Goal: Task Accomplishment & Management: Use online tool/utility

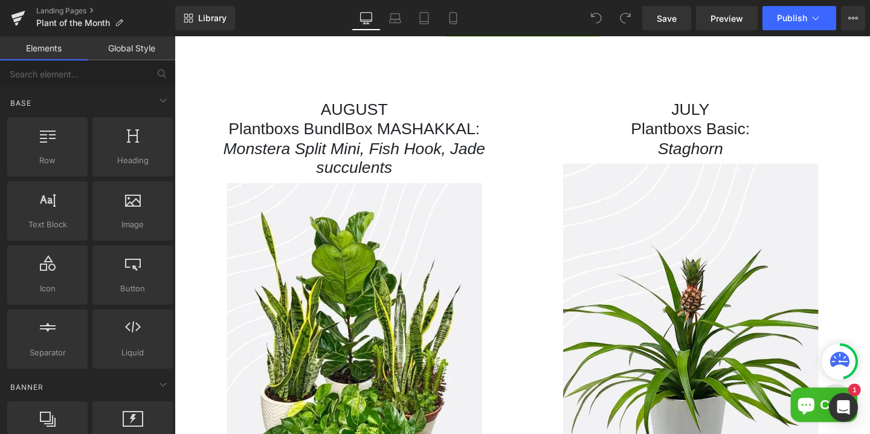
scroll to position [357, 0]
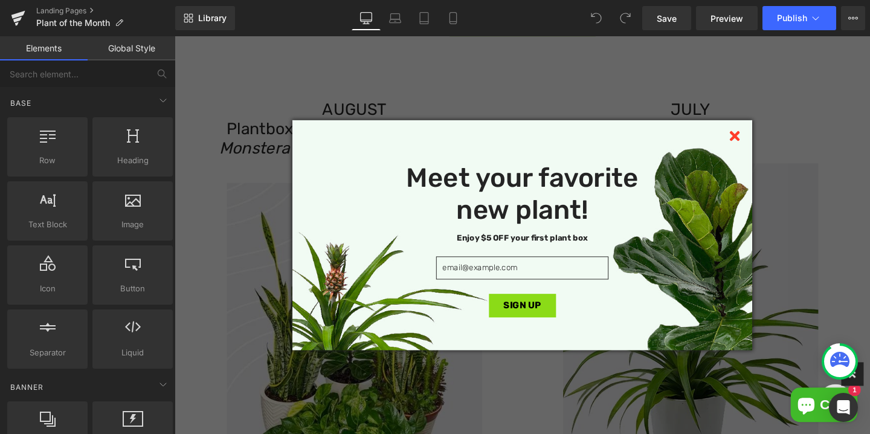
click at [761, 141] on icon at bounding box center [763, 141] width 10 height 10
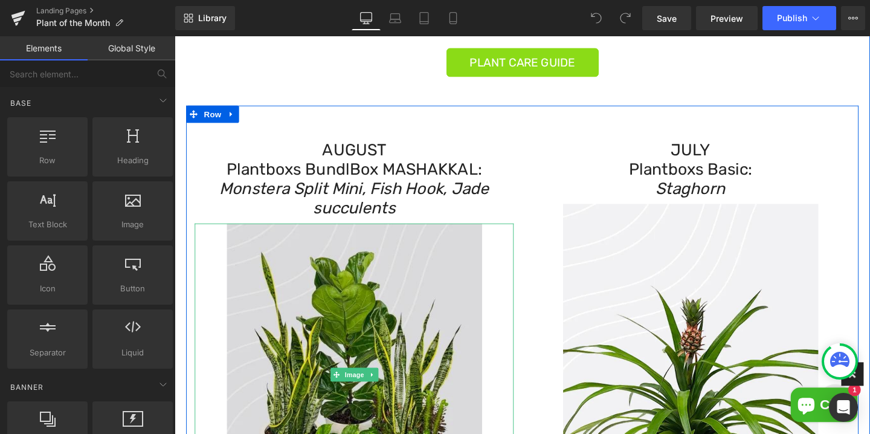
scroll to position [307, 0]
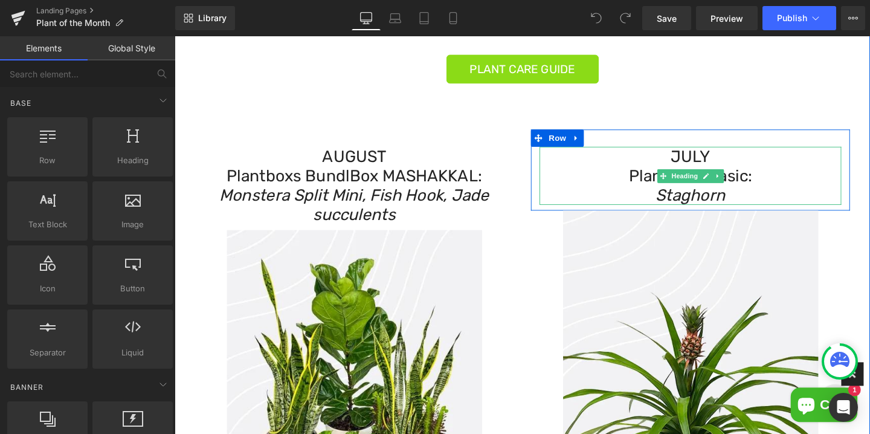
click at [712, 203] on icon "Staghorn" at bounding box center [716, 203] width 73 height 20
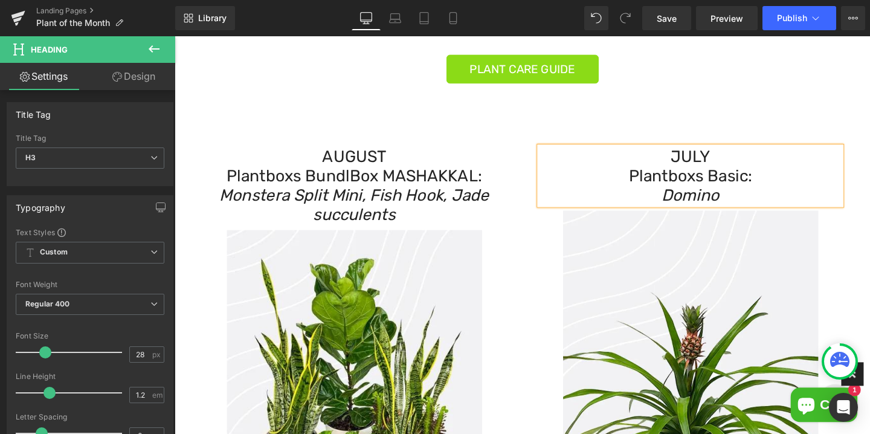
click at [712, 166] on h3 "JULY" at bounding box center [716, 162] width 317 height 21
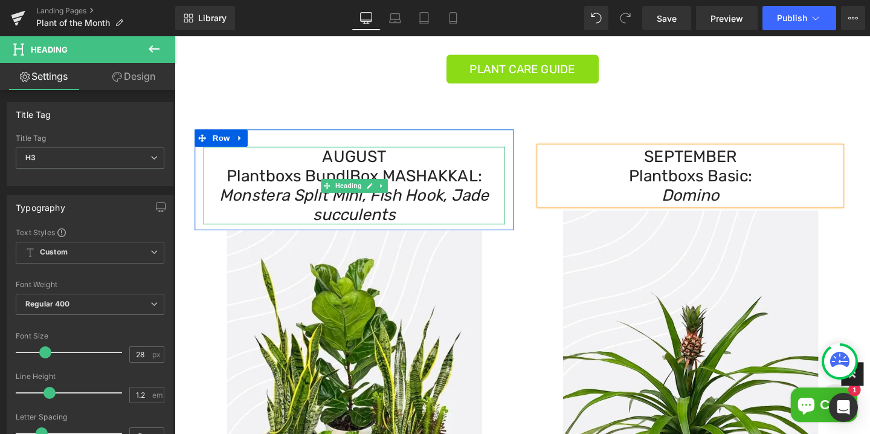
click at [358, 164] on h3 "AUGUST" at bounding box center [363, 162] width 317 height 21
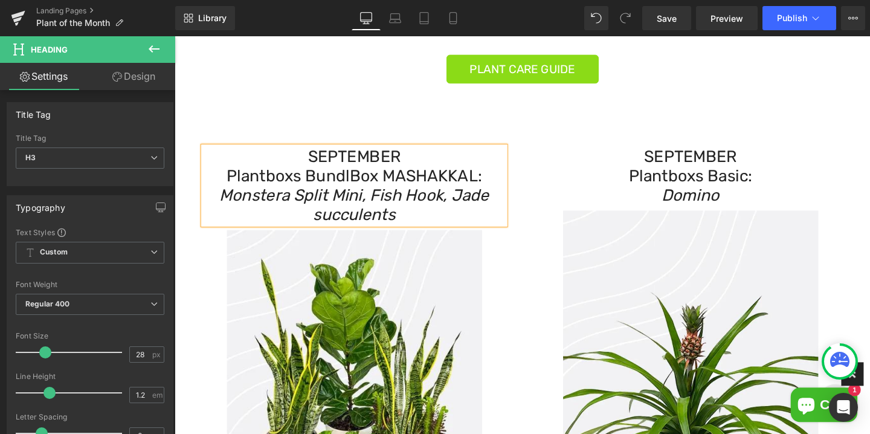
drag, startPoint x: 413, startPoint y: 224, endPoint x: 224, endPoint y: 203, distance: 189.6
click at [224, 203] on h3 "Monstera Split Mini, Fish Hook, Jade succulents" at bounding box center [363, 213] width 317 height 40
click at [230, 204] on icon "6" Laurentii 4" maranta red, 4" string of pickles." at bounding box center [363, 213] width 307 height 40
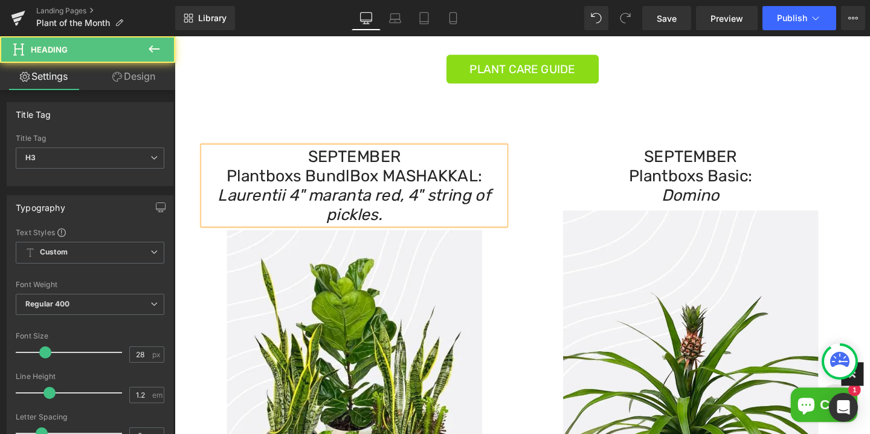
click at [293, 207] on icon "Laurentii 4" maranta red, 4" string of pickles." at bounding box center [363, 213] width 287 height 40
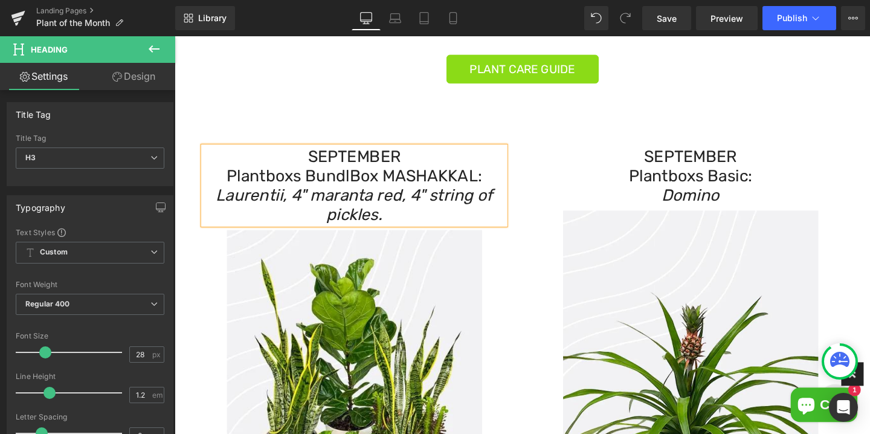
click at [322, 201] on icon "Laurentii, 4" maranta red, 4" string of pickles." at bounding box center [363, 213] width 291 height 40
click at [387, 204] on icon "Laurentii, Maranta red, 4" string of pickles." at bounding box center [363, 213] width 269 height 40
click at [434, 205] on icon "Laurentii, Maranta Red, 4" string of pickles." at bounding box center [364, 213] width 274 height 40
click at [338, 227] on icon "Laurentii, Maranta Red, String of pickles." at bounding box center [364, 213] width 256 height 40
click at [398, 222] on h3 "Laurentii, Maranta Red, String of Pickles." at bounding box center [363, 213] width 317 height 40
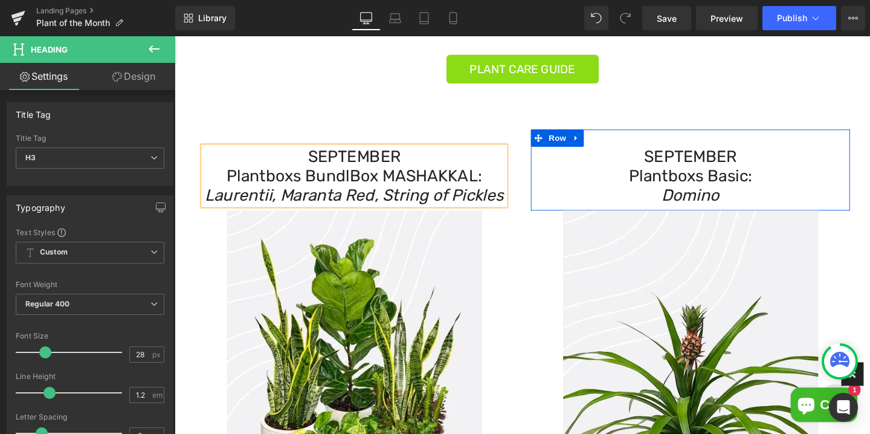
click at [565, 150] on span "Row" at bounding box center [577, 143] width 24 height 18
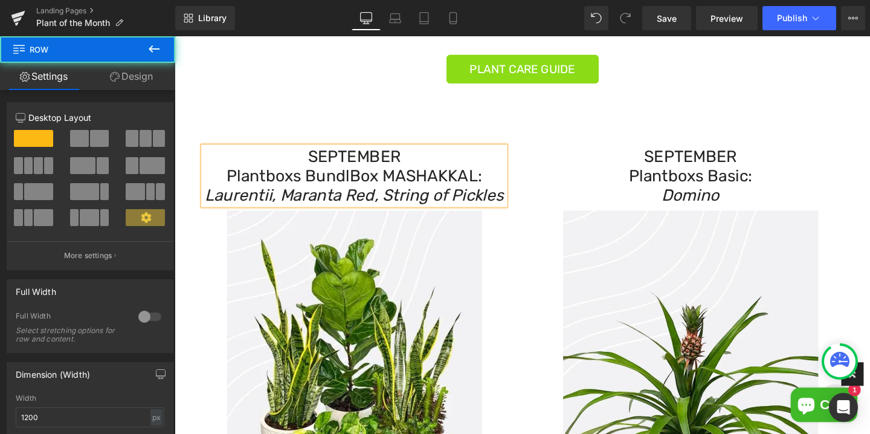
click at [567, 112] on div "SEPTEMBER Plantboxs BundlBox MASHAKKAL: Laurentii, Maranta Red, String of Pickl…" at bounding box center [540, 403] width 725 height 611
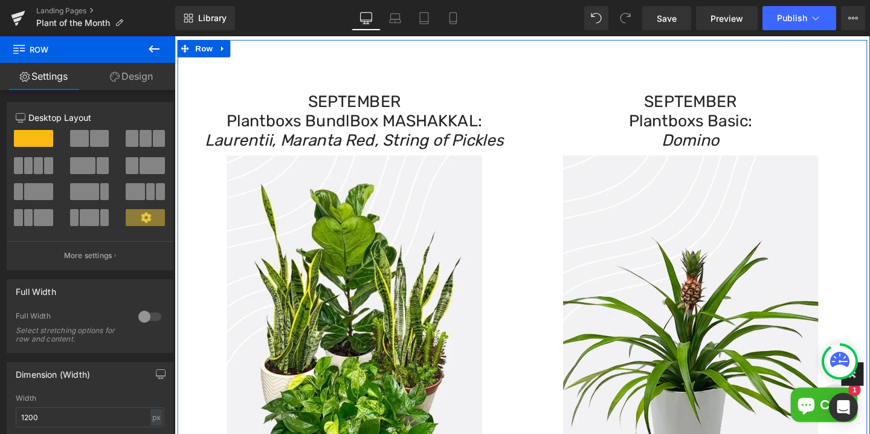
scroll to position [356, 0]
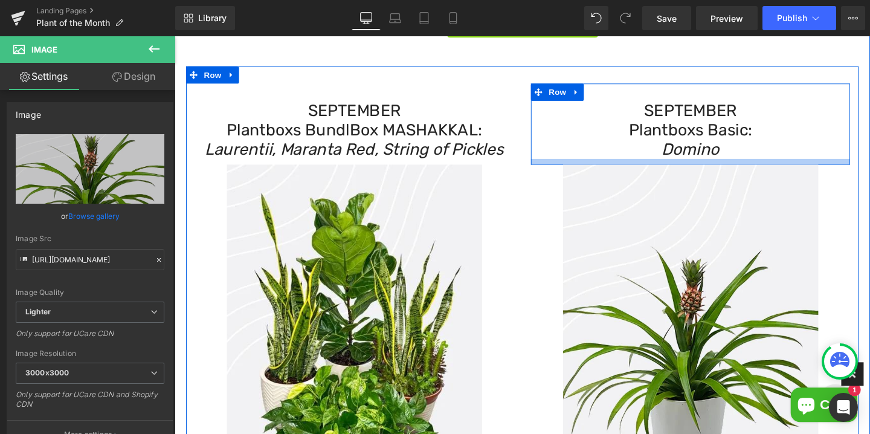
click at [576, 169] on div "SEPTEMBER Plantboxs Basic: Domino Heading Row Image" at bounding box center [716, 287] width 353 height 403
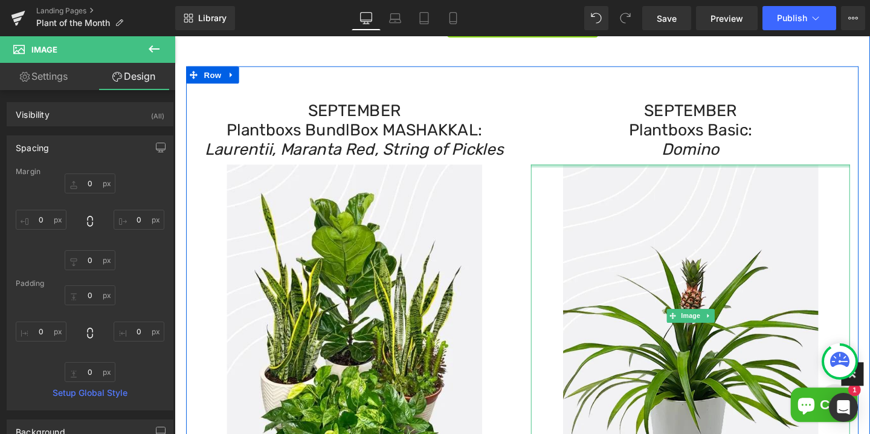
type input "0px"
click at [577, 167] on div "SEPTEMBER Plantboxs Basic: Domino Heading Row Image" at bounding box center [716, 287] width 353 height 403
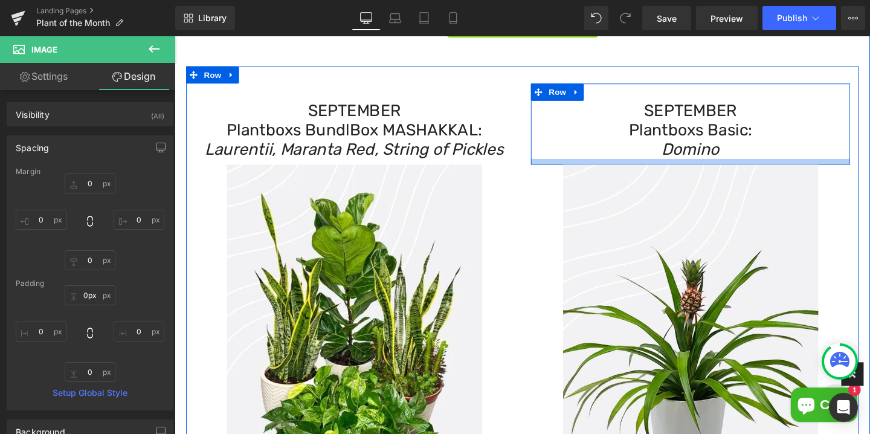
click at [578, 169] on div "SEPTEMBER Plantboxs Basic: Domino Heading Row Image" at bounding box center [716, 287] width 353 height 403
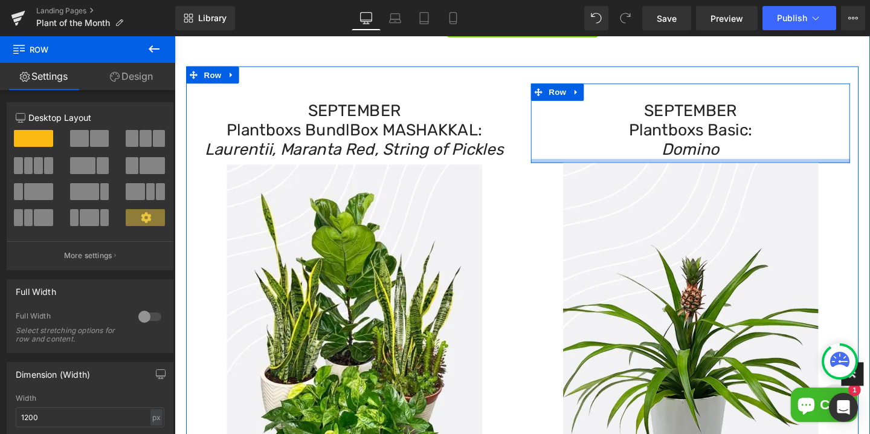
click at [578, 167] on div at bounding box center [716, 167] width 335 height 4
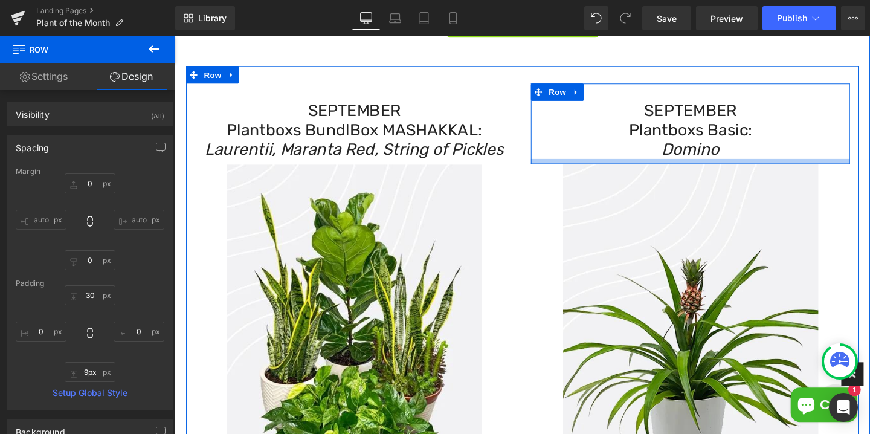
type input "10px"
click at [601, 167] on div at bounding box center [716, 168] width 335 height 6
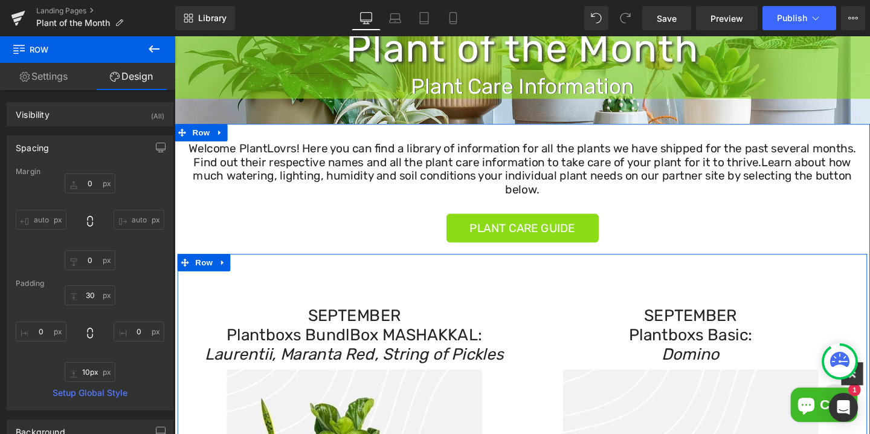
scroll to position [129, 0]
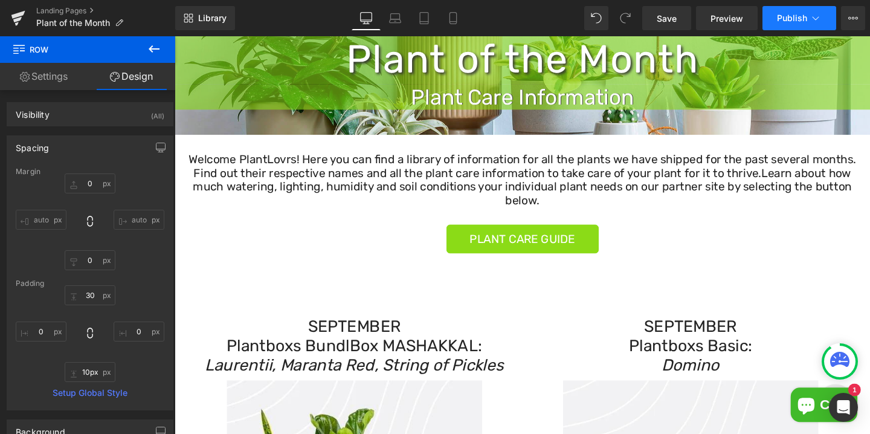
click at [794, 16] on span "Publish" at bounding box center [792, 18] width 30 height 10
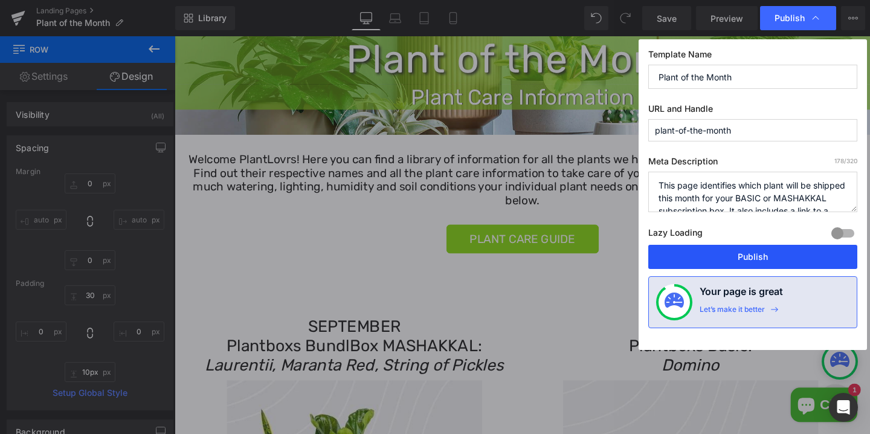
click at [751, 265] on button "Publish" at bounding box center [752, 257] width 209 height 24
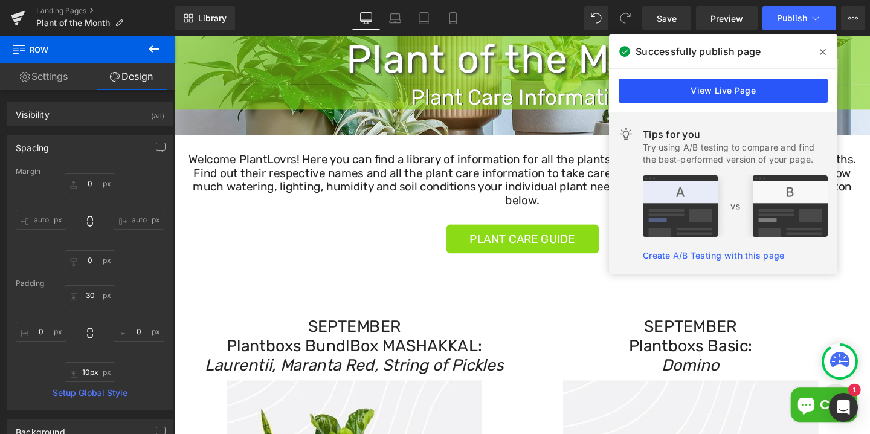
click at [747, 88] on link "View Live Page" at bounding box center [723, 91] width 209 height 24
